Goal: Task Accomplishment & Management: Complete application form

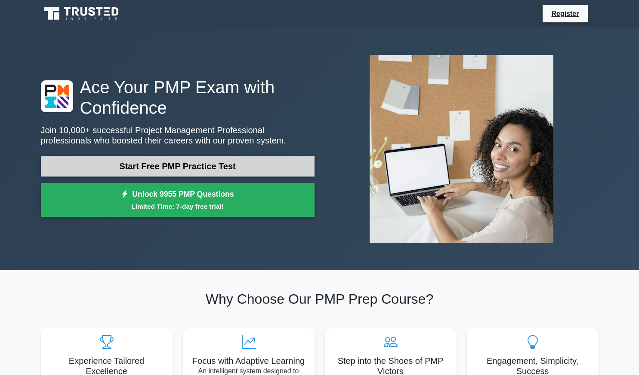
click at [167, 165] on link "Start Free PMP Practice Test" at bounding box center [178, 166] width 274 height 21
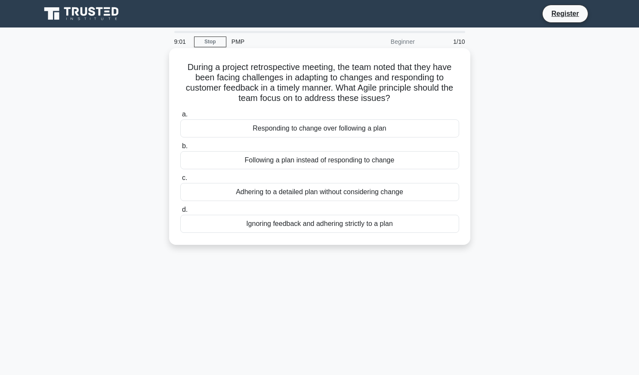
click at [313, 196] on div "Adhering to a detailed plan without considering change" at bounding box center [319, 192] width 279 height 18
click at [180, 181] on input "c. Adhering to a detailed plan without considering change" at bounding box center [180, 178] width 0 height 6
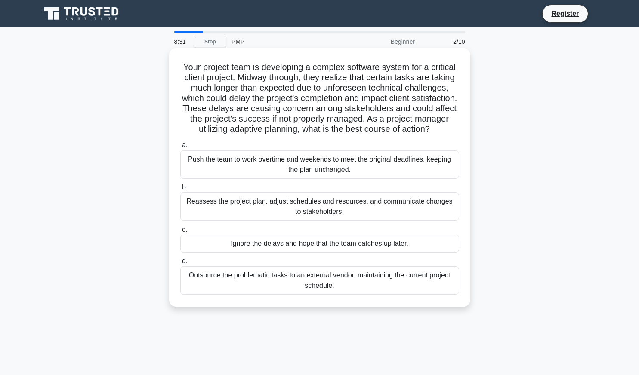
click at [308, 218] on div "Reassess the project plan, adjust schedules and resources, and communicate chan…" at bounding box center [319, 207] width 279 height 28
click at [180, 191] on input "b. Reassess the project plan, adjust schedules and resources, and communicate c…" at bounding box center [180, 188] width 0 height 6
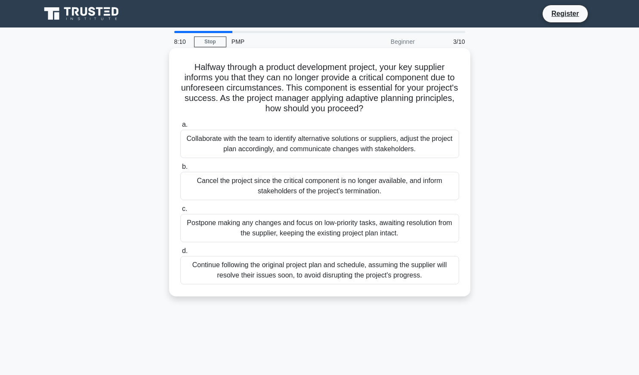
click at [317, 151] on div "Collaborate with the team to identify alternative solutions or suppliers, adjus…" at bounding box center [319, 144] width 279 height 28
click at [180, 128] on input "a. Collaborate with the team to identify alternative solutions or suppliers, ad…" at bounding box center [180, 125] width 0 height 6
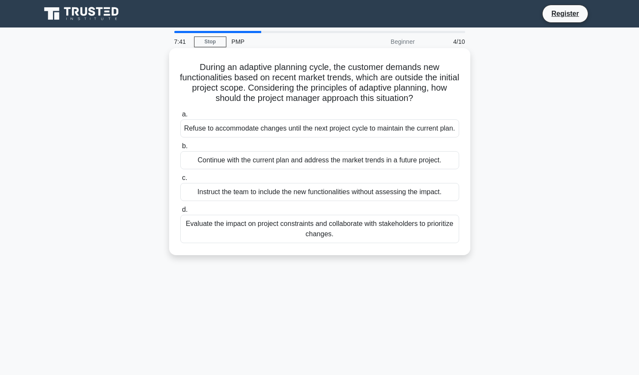
click at [348, 231] on div "Evaluate the impact on project constraints and collaborate with stakeholders to…" at bounding box center [319, 229] width 279 height 28
click at [180, 213] on input "d. Evaluate the impact on project constraints and collaborate with stakeholders…" at bounding box center [180, 210] width 0 height 6
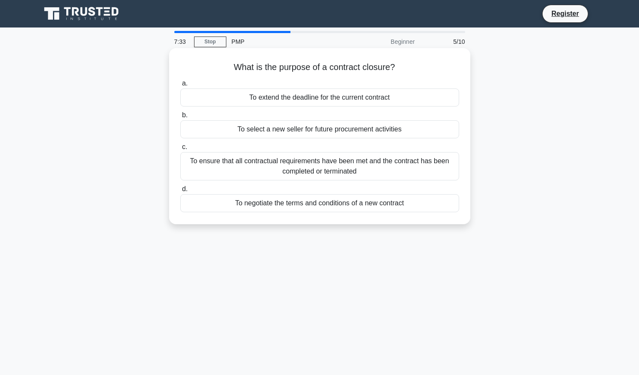
click at [373, 162] on div "To ensure that all contractual requirements have been met and the contract has …" at bounding box center [319, 166] width 279 height 28
click at [180, 150] on input "c. To ensure that all contractual requirements have been met and the contract h…" at bounding box center [180, 148] width 0 height 6
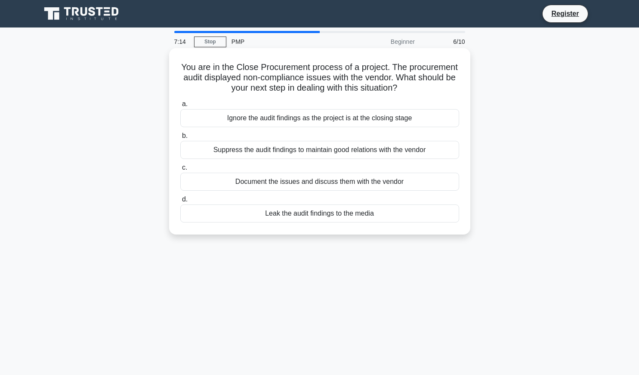
click at [365, 184] on div "Document the issues and discuss them with the vendor" at bounding box center [319, 182] width 279 height 18
click at [180, 171] on input "c. Document the issues and discuss them with the vendor" at bounding box center [180, 168] width 0 height 6
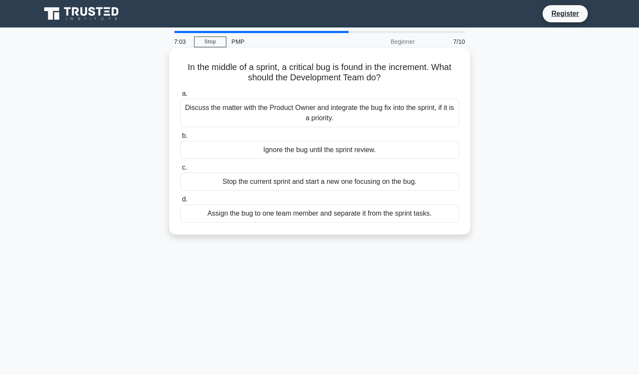
click at [356, 212] on div "Assign the bug to one team member and separate it from the sprint tasks." at bounding box center [319, 214] width 279 height 18
click at [180, 203] on input "d. Assign the bug to one team member and separate it from the sprint tasks." at bounding box center [180, 200] width 0 height 6
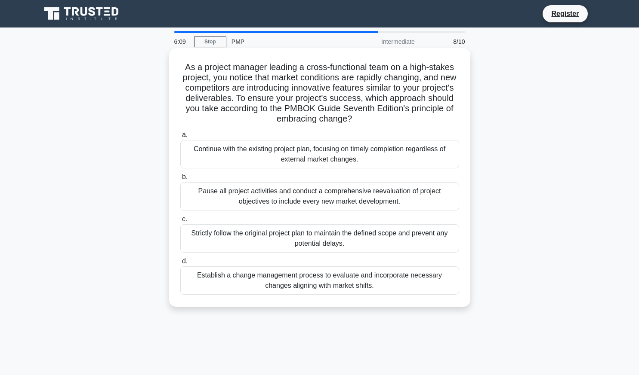
click at [311, 237] on div "Strictly follow the original project plan to maintain the defined scope and pre…" at bounding box center [319, 238] width 279 height 28
click at [180, 222] on input "c. Strictly follow the original project plan to maintain the defined scope and …" at bounding box center [180, 220] width 0 height 6
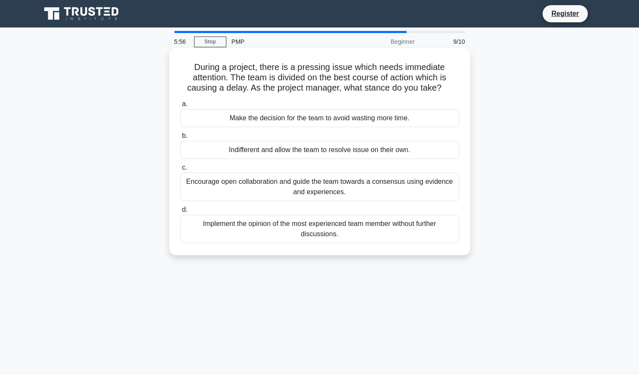
click at [351, 188] on div "Encourage open collaboration and guide the team towards a consensus using evide…" at bounding box center [319, 187] width 279 height 28
click at [180, 171] on input "c. Encourage open collaboration and guide the team towards a consensus using ev…" at bounding box center [180, 168] width 0 height 6
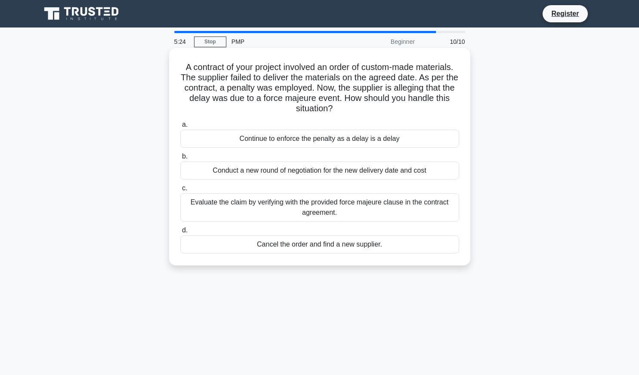
click at [384, 209] on div "Evaluate the claim by verifying with the provided force majeure clause in the c…" at bounding box center [319, 208] width 279 height 28
click at [180, 191] on input "c. Evaluate the claim by verifying with the provided force majeure clause in th…" at bounding box center [180, 189] width 0 height 6
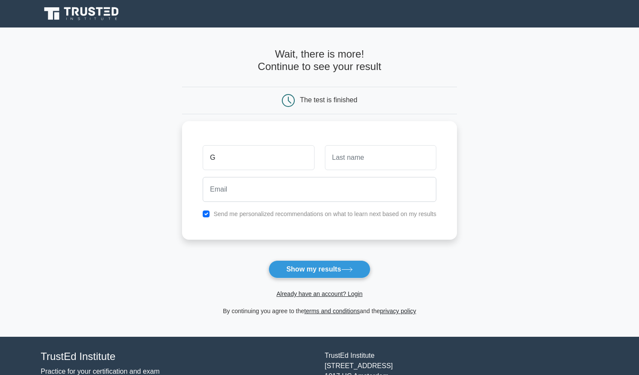
type input "Ganesh"
type input "[PERSON_NAME]"
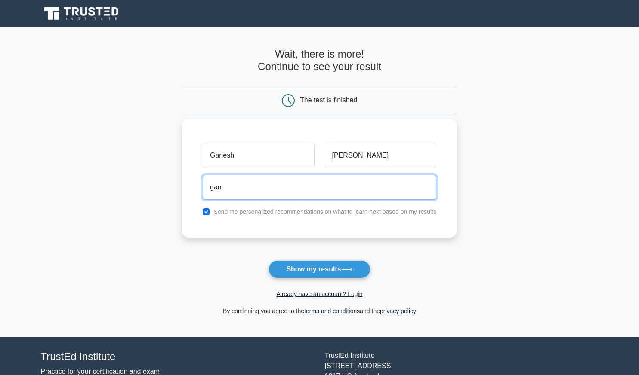
type input "[EMAIL_ADDRESS][DOMAIN_NAME]"
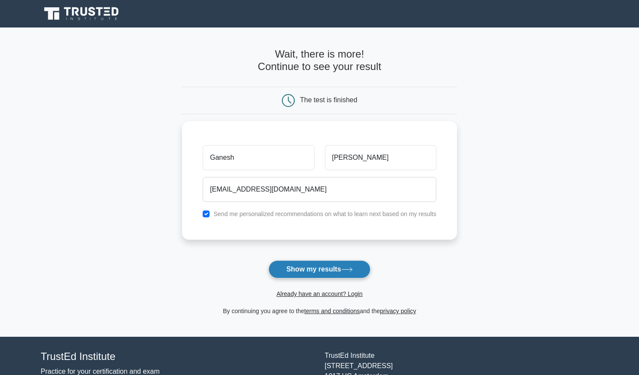
click at [344, 270] on icon at bounding box center [347, 270] width 12 height 5
